Goal: Information Seeking & Learning: Learn about a topic

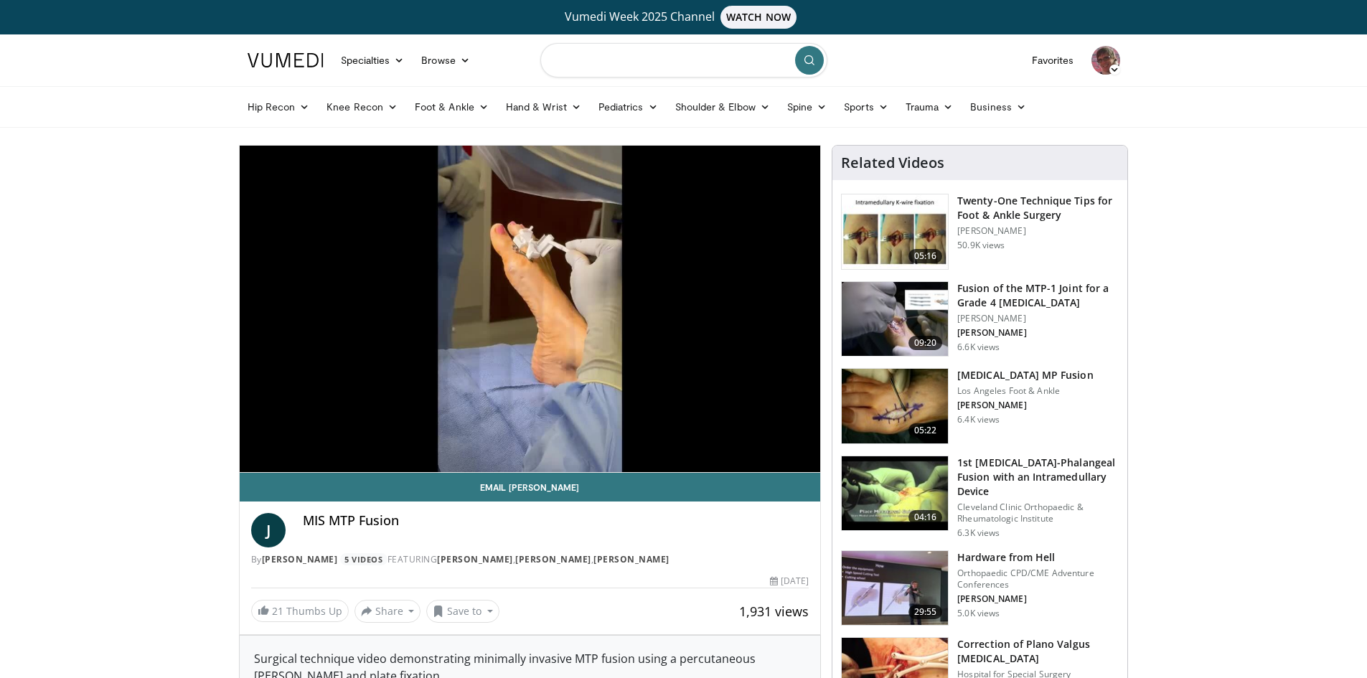
click at [689, 72] on input "Search topics, interventions" at bounding box center [684, 60] width 287 height 34
type input "**********"
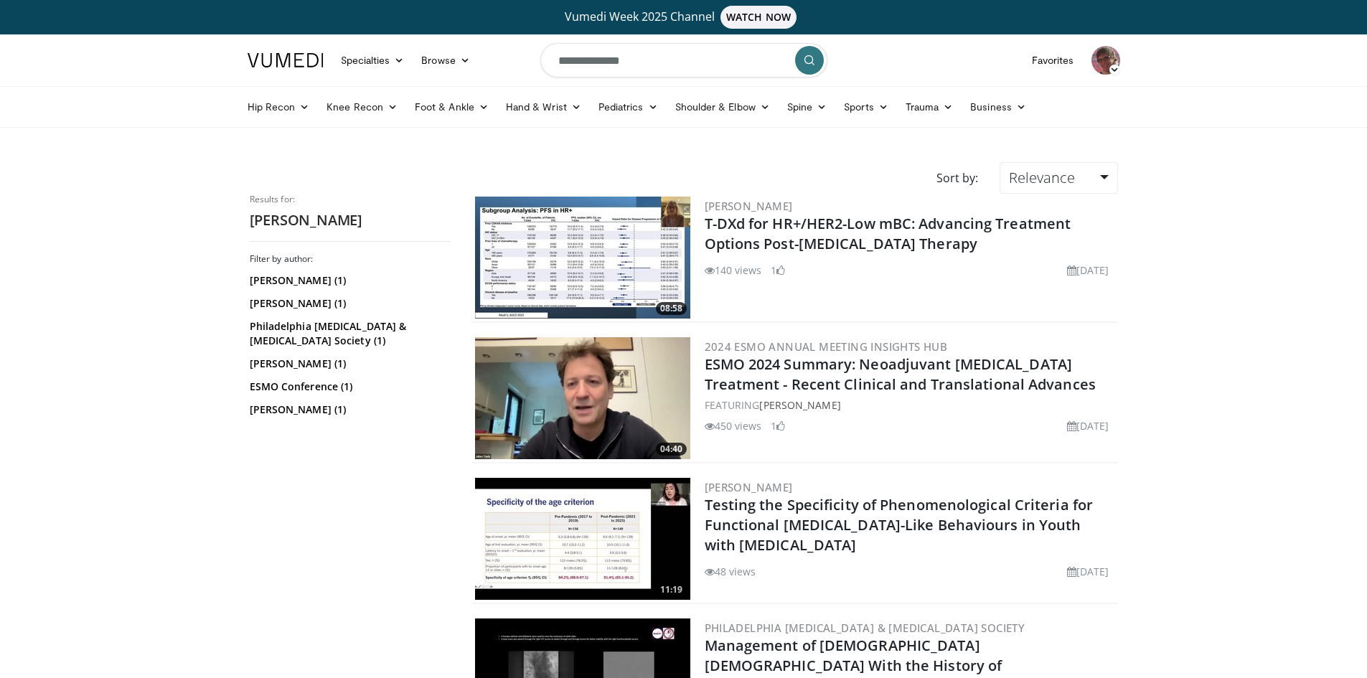
click at [658, 67] on input "**********" at bounding box center [684, 60] width 287 height 34
type input "**********"
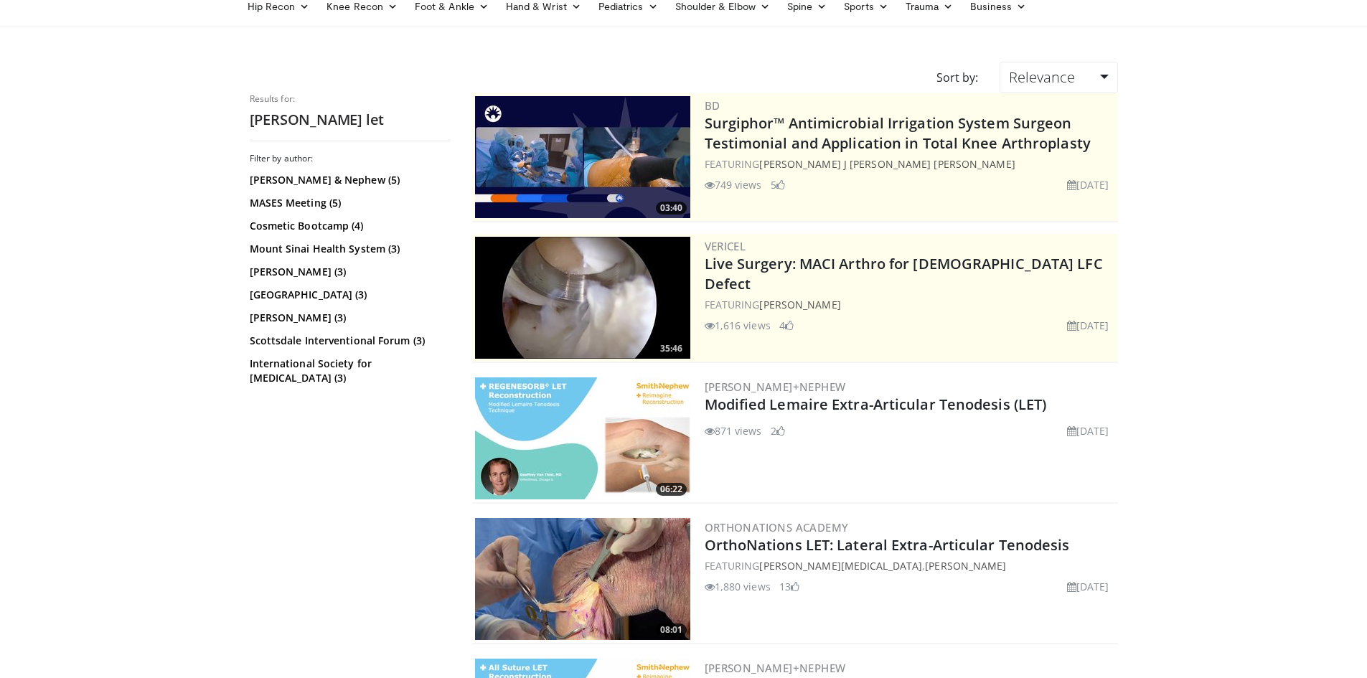
scroll to position [144, 0]
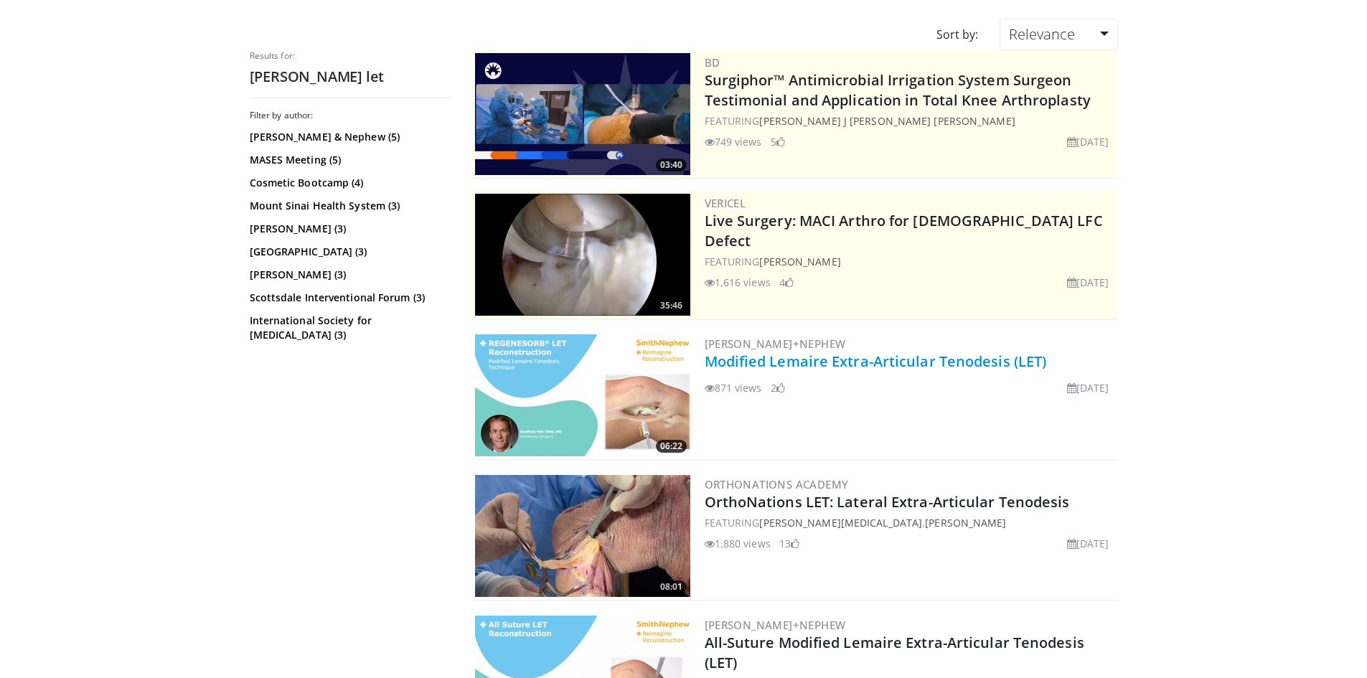
click at [912, 361] on link "Modified Lemaire Extra-Articular Tenodesis (LET)" at bounding box center [876, 361] width 342 height 19
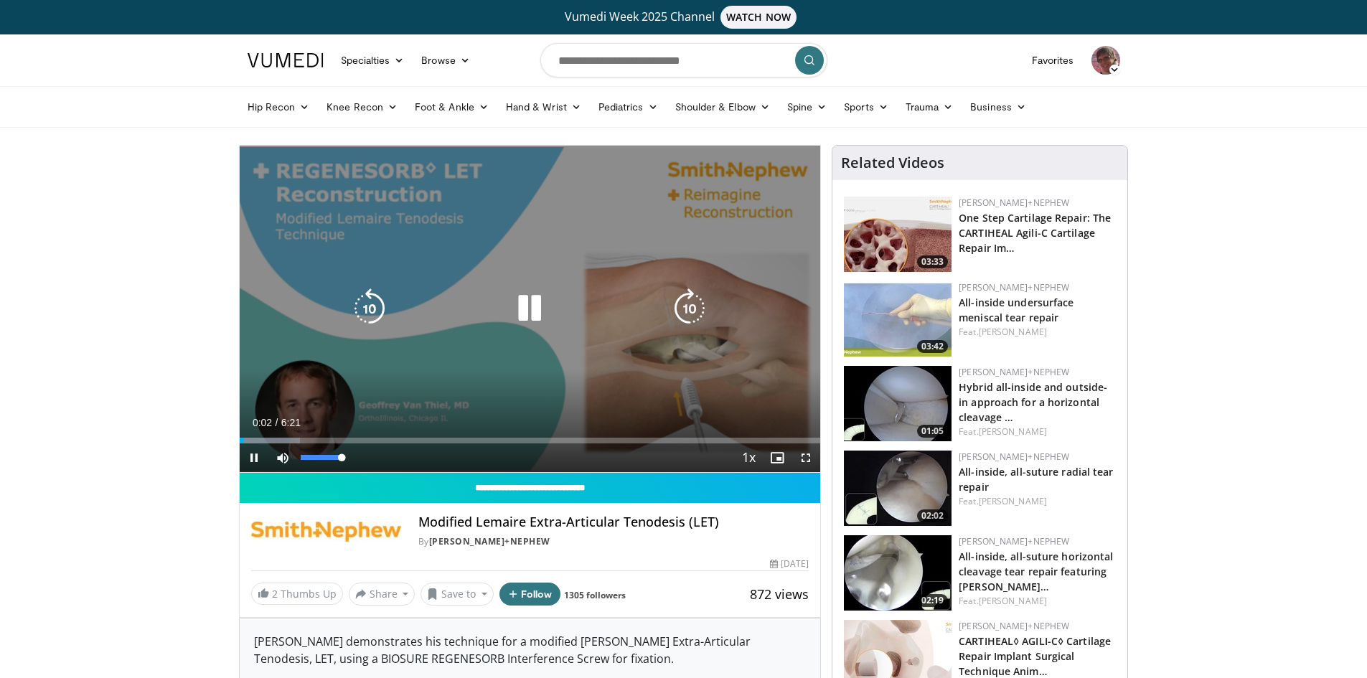
drag, startPoint x: 317, startPoint y: 454, endPoint x: 353, endPoint y: 457, distance: 36.0
click at [353, 457] on div "Mute 98%" at bounding box center [318, 458] width 100 height 29
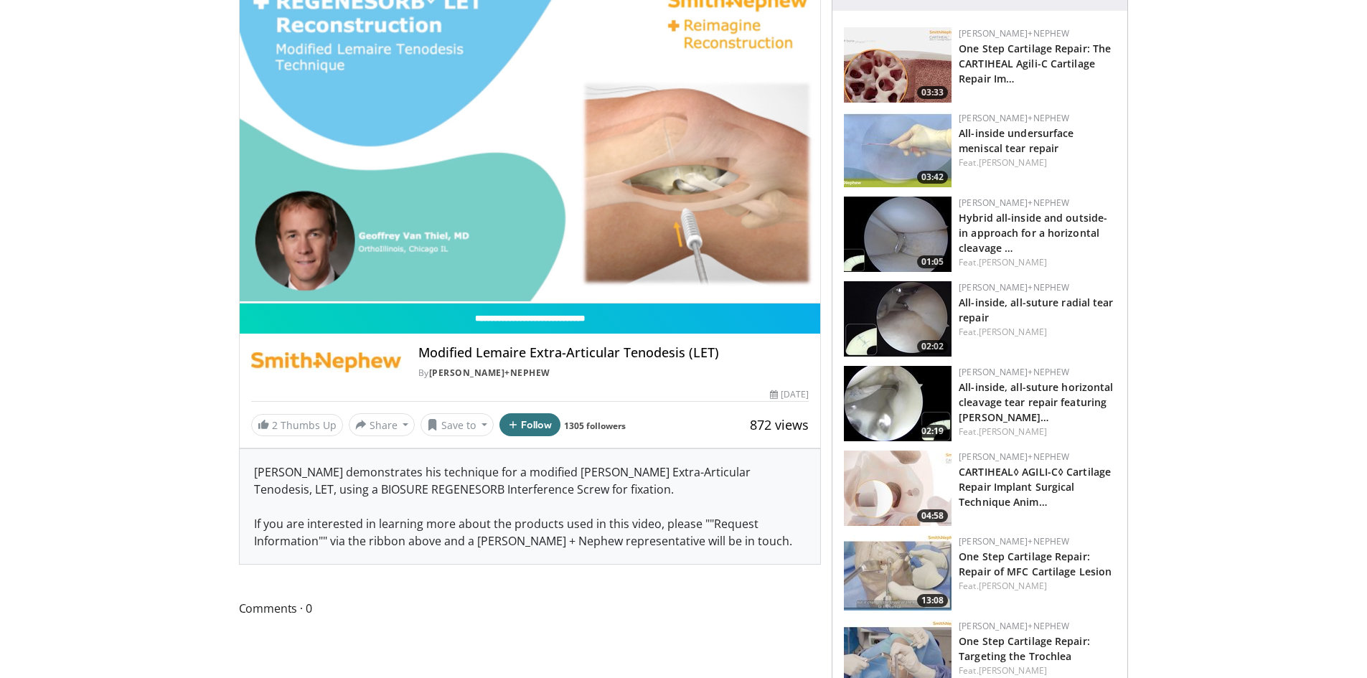
scroll to position [144, 0]
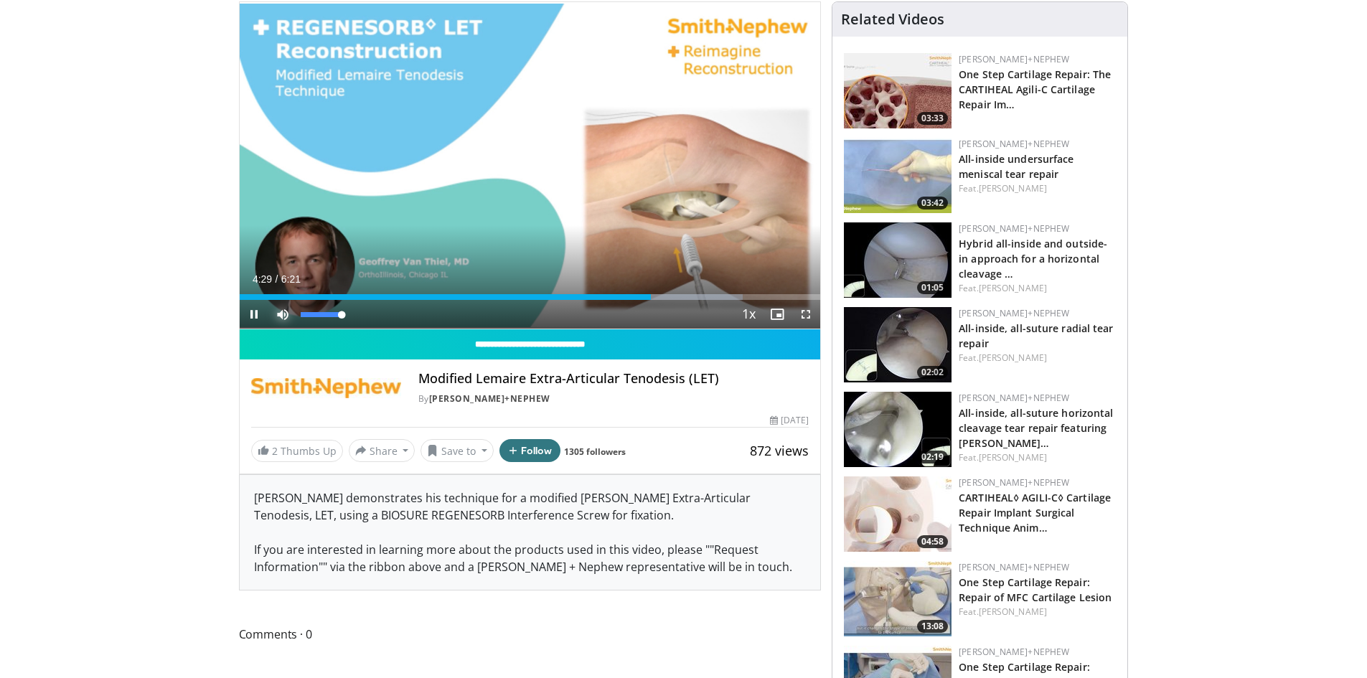
click at [288, 309] on span "Video Player" at bounding box center [282, 314] width 29 height 29
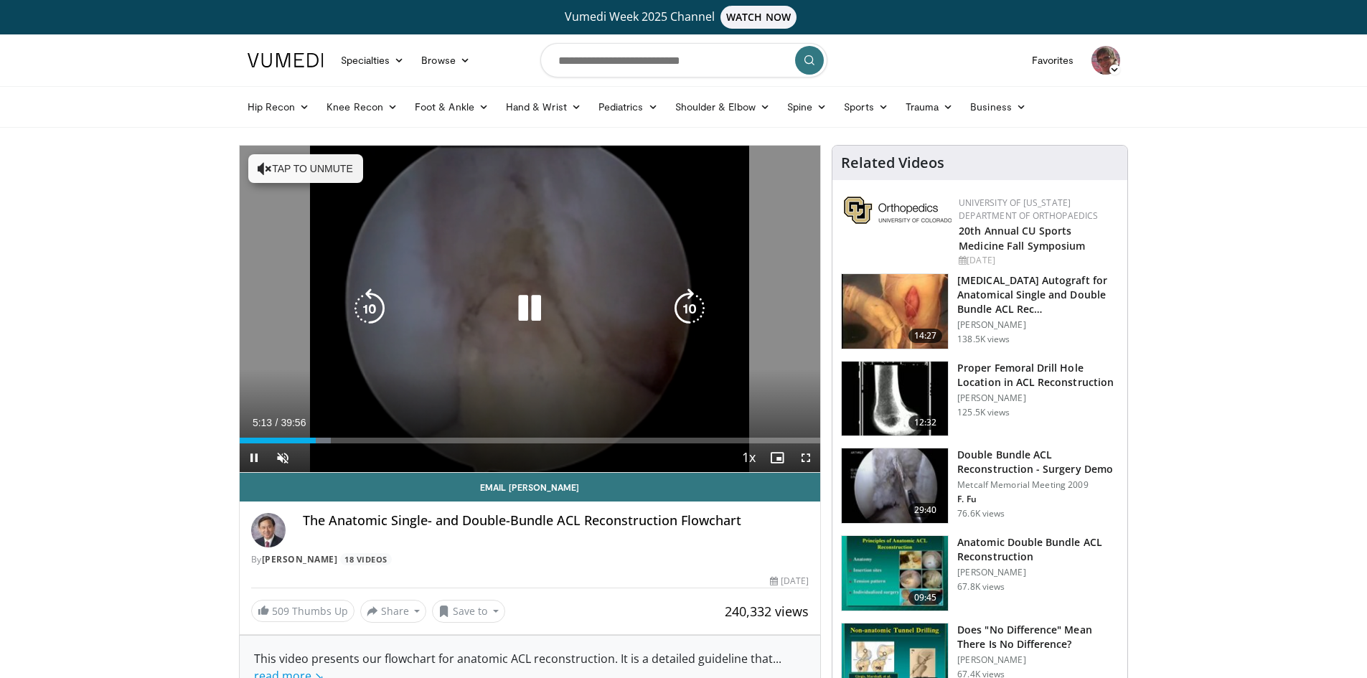
click at [288, 159] on button "Tap to unmute" at bounding box center [305, 168] width 115 height 29
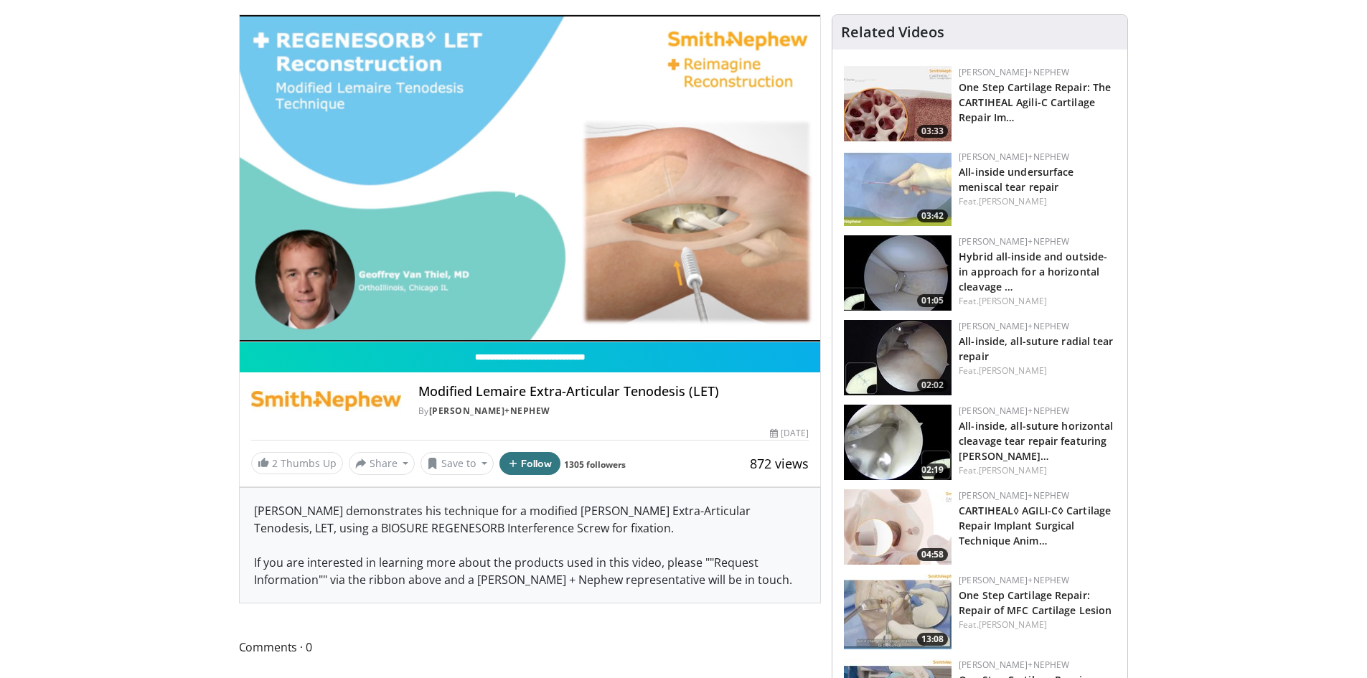
scroll to position [144, 0]
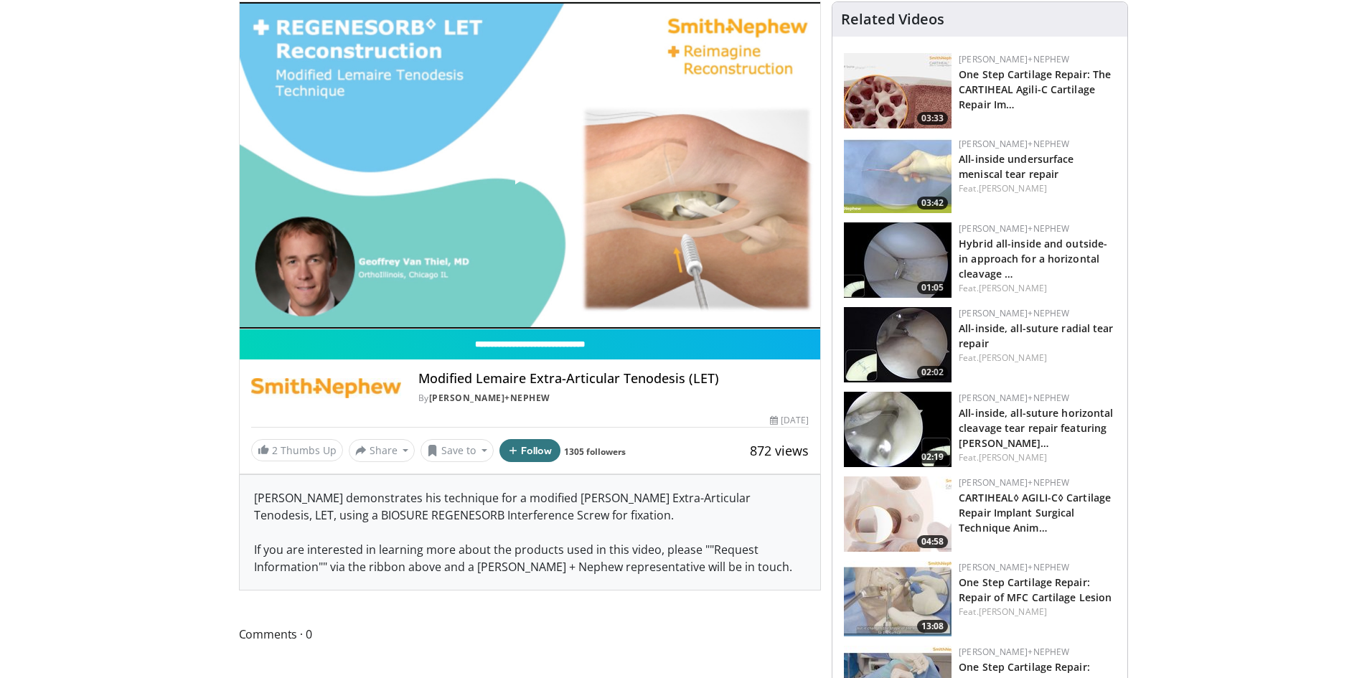
click at [530, 165] on span "Video Player" at bounding box center [530, 165] width 0 height 0
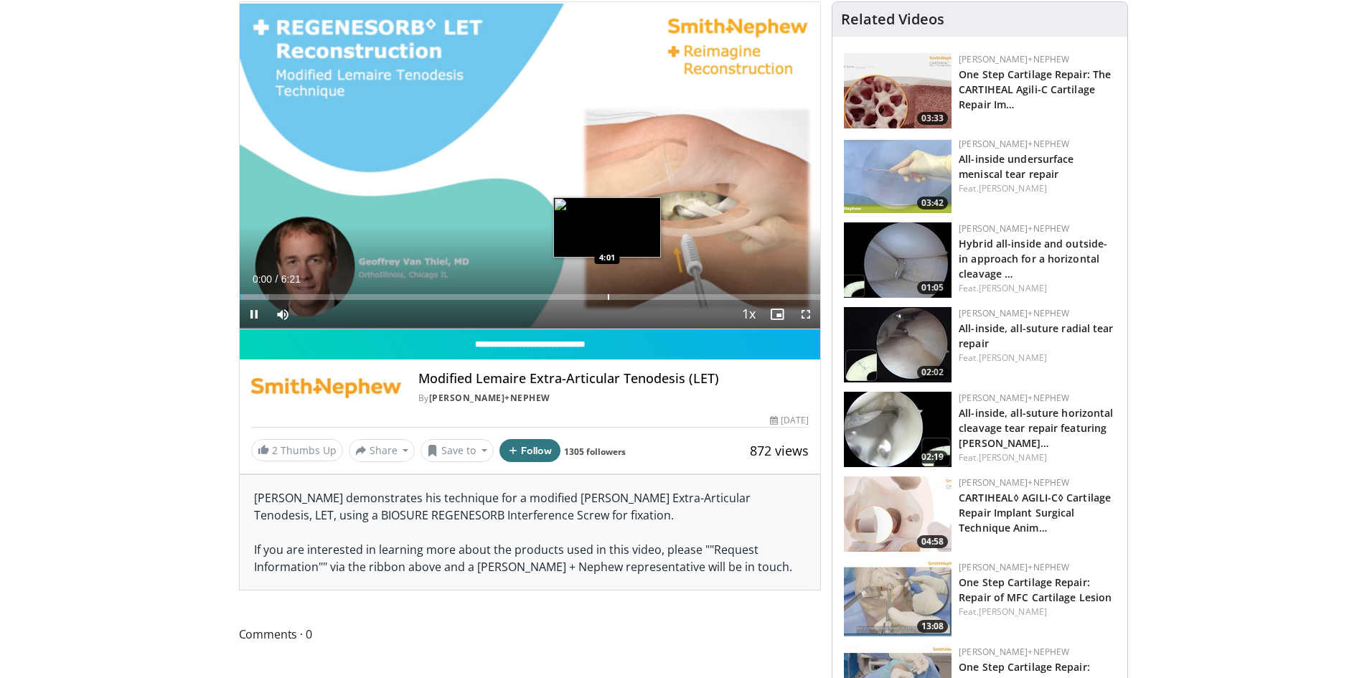
click at [608, 294] on div "Progress Bar" at bounding box center [608, 297] width 1 height 6
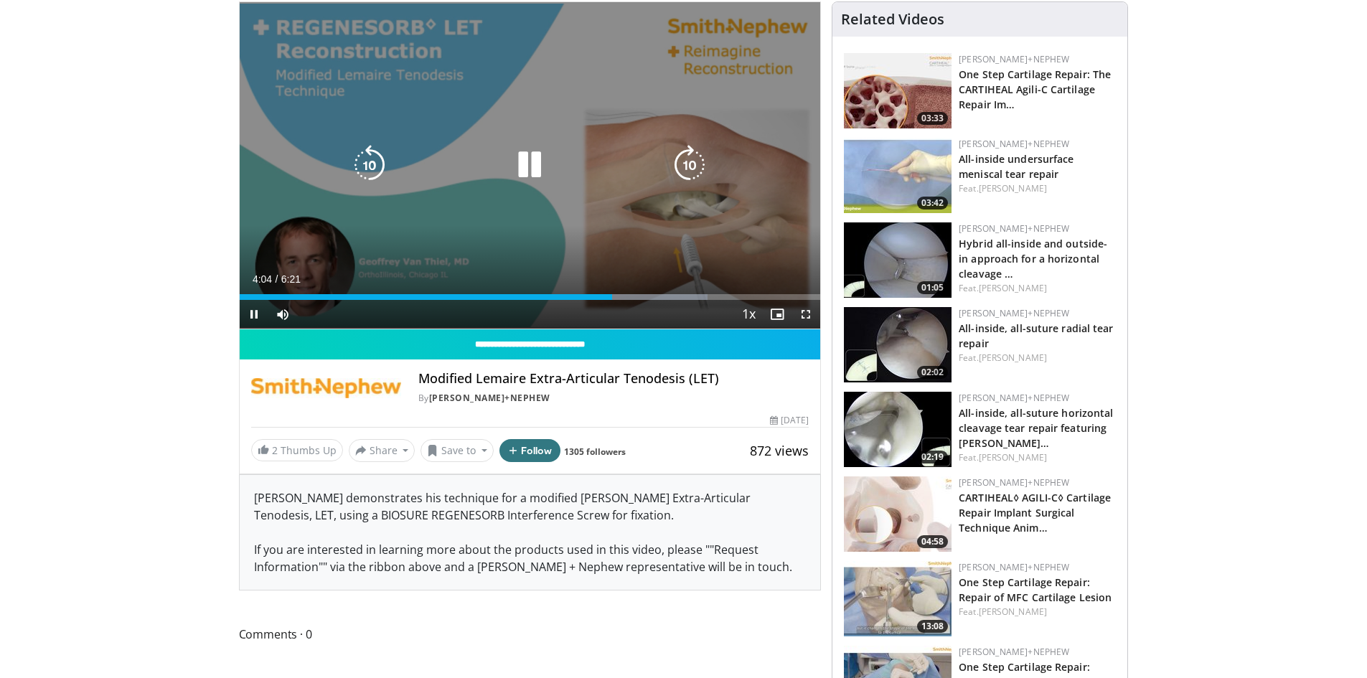
click at [522, 169] on icon "Video Player" at bounding box center [530, 165] width 40 height 40
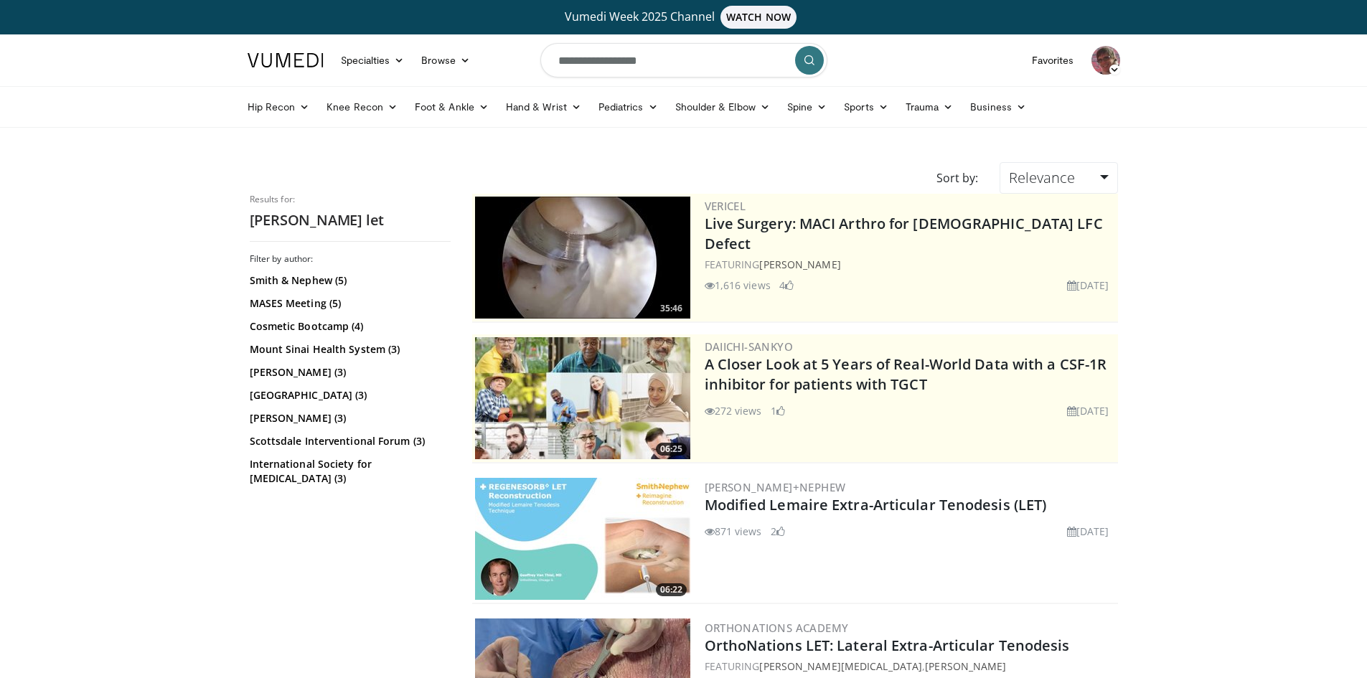
scroll to position [144, 0]
